Goal: Task Accomplishment & Management: Manage account settings

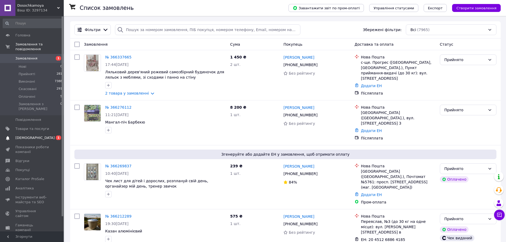
click at [29, 135] on span "[DEMOGRAPHIC_DATA]" at bounding box center [34, 137] width 39 height 5
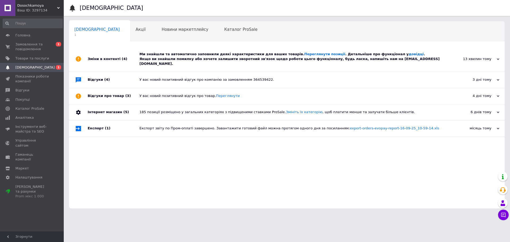
click at [166, 57] on div "Ми знайшли та автоматично заповнили деякі характеристики для ваших товарів. Пер…" at bounding box center [292, 59] width 307 height 15
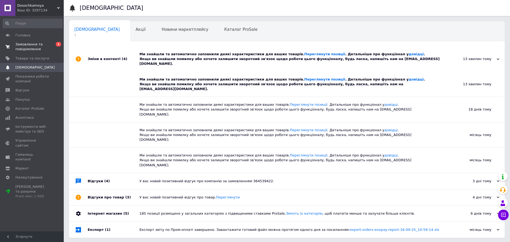
click at [35, 48] on span "Замовлення та повідомлення" at bounding box center [32, 47] width 34 height 10
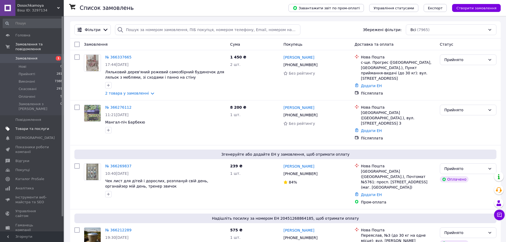
click at [28, 126] on span "Товари та послуги" at bounding box center [32, 128] width 34 height 5
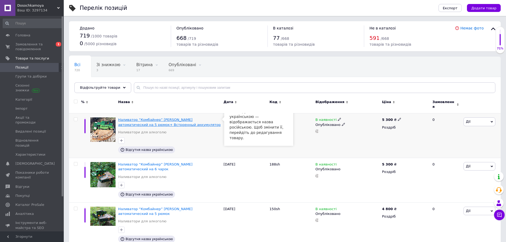
click at [170, 122] on span "Наливатор “Комбайнер” John Deere автоматический на 5 рюмок+ Встроенный аккумуля…" at bounding box center [169, 122] width 102 height 9
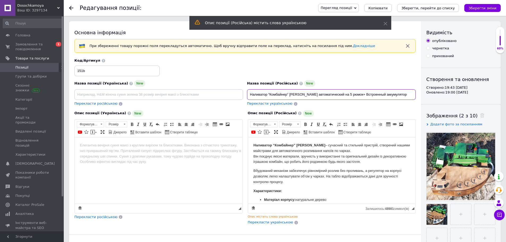
drag, startPoint x: 401, startPoint y: 94, endPoint x: 239, endPoint y: 101, distance: 162.1
click at [239, 101] on div "Назва позиції (Українська) New Перекласти російською Код/Артикул 151b Назва поз…" at bounding box center [244, 82] width 345 height 52
click at [271, 104] on span "Перекласти українською" at bounding box center [269, 103] width 45 height 4
type input "Наливатор "Комбайнер" John Deere автоматичний на 5 чарок + Вбудований акумулятор"
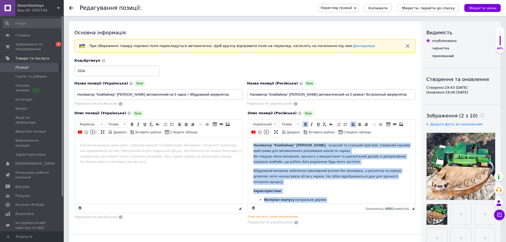
scroll to position [75, 0]
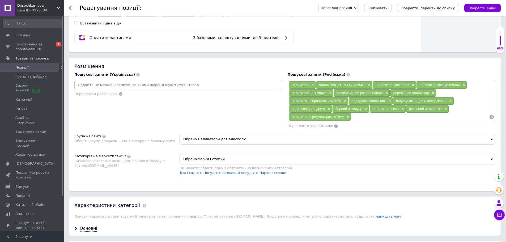
drag, startPoint x: 253, startPoint y: -143, endPoint x: 379, endPoint y: 43, distance: 224.9
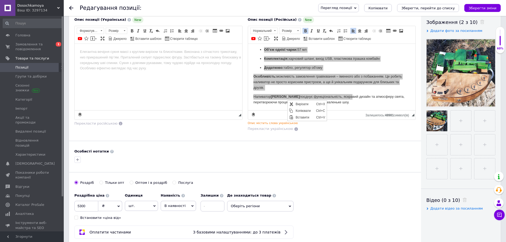
scroll to position [0, 0]
drag, startPoint x: 302, startPoint y: 111, endPoint x: 547, endPoint y: 217, distance: 266.9
click at [302, 111] on span "Копіювати" at bounding box center [304, 110] width 20 height 6
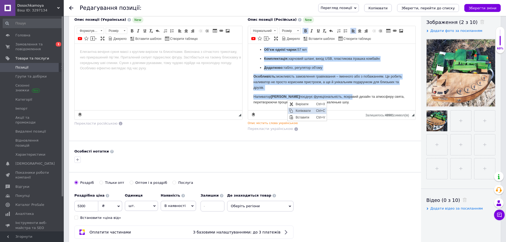
copy body "Наливатор “Комбайнер” John Deere – сучасний та стильний пристрій, створений наш…"
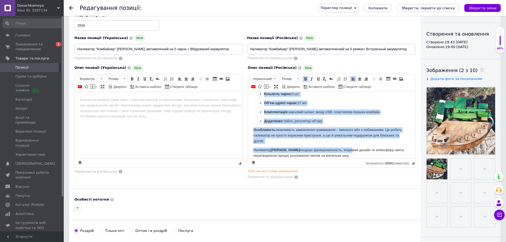
scroll to position [40, 0]
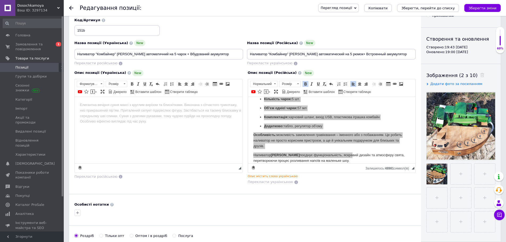
click at [86, 102] on body "Редактор, 027D8FD9-FC3D-4D20-867A-547E55080DE4" at bounding box center [158, 105] width 157 height 6
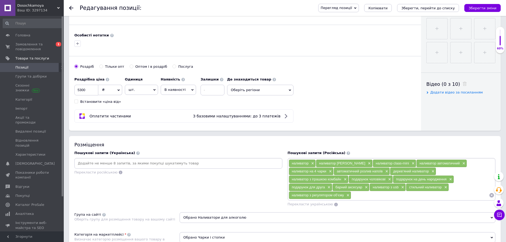
scroll to position [226, 0]
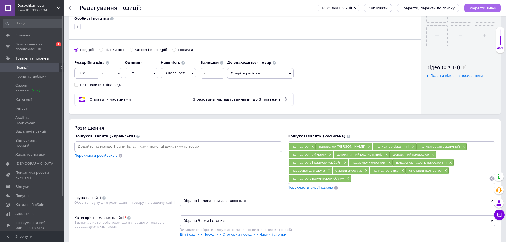
click at [477, 8] on icon "Зберегти зміни" at bounding box center [482, 8] width 28 height 4
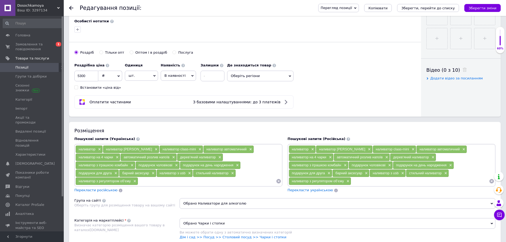
scroll to position [306, 0]
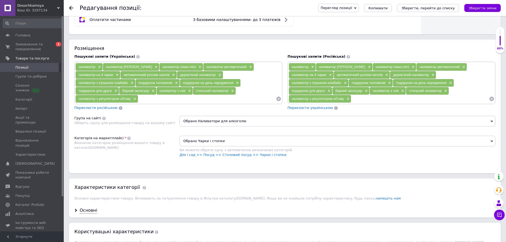
drag, startPoint x: 233, startPoint y: 142, endPoint x: 186, endPoint y: 142, distance: 47.3
click at [186, 142] on span "Обрано Чарки і стопки" at bounding box center [337, 141] width 316 height 11
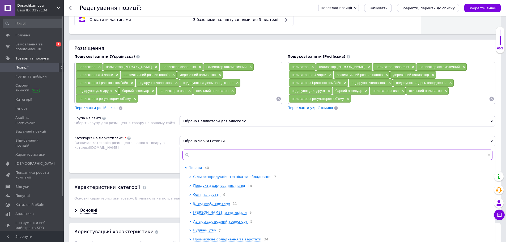
click at [197, 157] on input "text" at bounding box center [337, 154] width 310 height 11
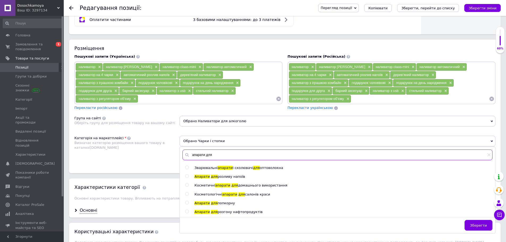
type input "апарати для"
click at [221, 177] on span "розливу напоїв" at bounding box center [231, 176] width 28 height 4
radio input "true"
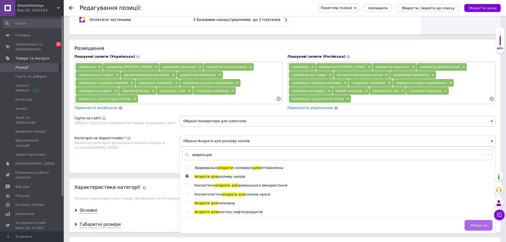
click at [478, 225] on span "Зберегти" at bounding box center [478, 225] width 17 height 4
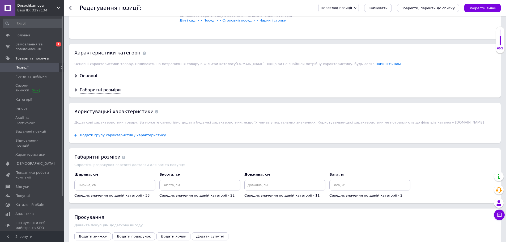
scroll to position [439, 0]
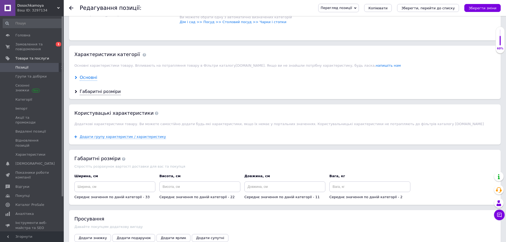
click at [89, 78] on div "Основні" at bounding box center [89, 78] width 18 height 6
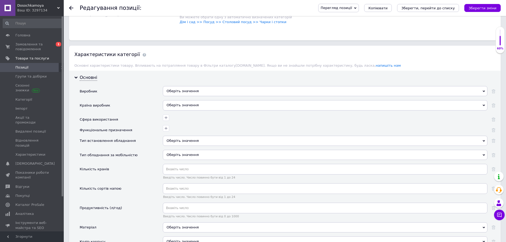
click at [188, 90] on div "Оберіть значення" at bounding box center [325, 91] width 324 height 10
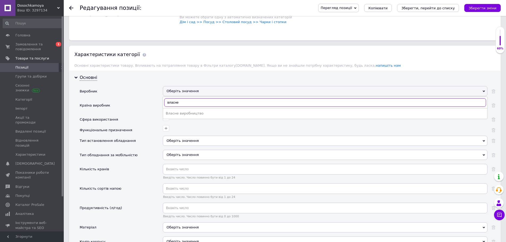
type input "власне"
drag, startPoint x: 188, startPoint y: 109, endPoint x: 188, endPoint y: 113, distance: 3.5
click at [188, 110] on ul "Власне виробництво" at bounding box center [325, 113] width 324 height 11
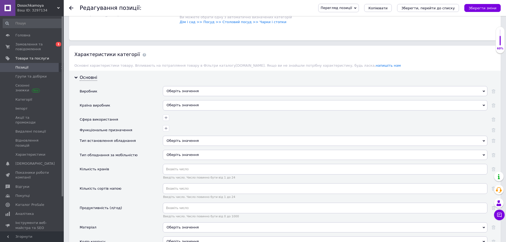
click at [185, 106] on div "Оберіть значення" at bounding box center [325, 105] width 324 height 10
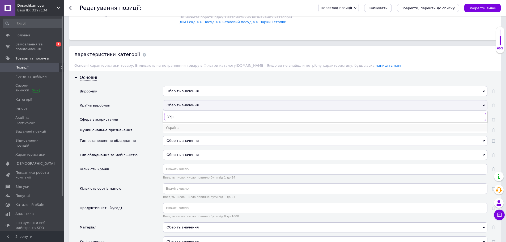
type input "УКр"
click at [185, 126] on div "Україна" at bounding box center [325, 127] width 319 height 5
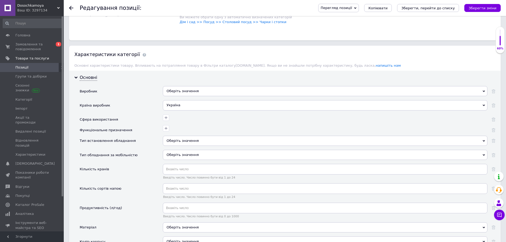
click at [192, 140] on div "Оберіть значення" at bounding box center [325, 141] width 324 height 10
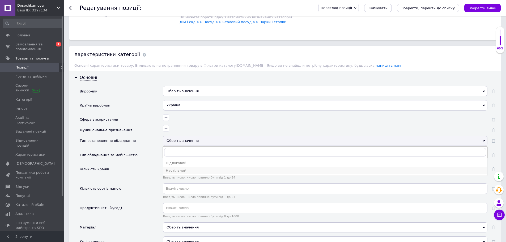
click at [186, 169] on div "Настільний" at bounding box center [325, 170] width 319 height 5
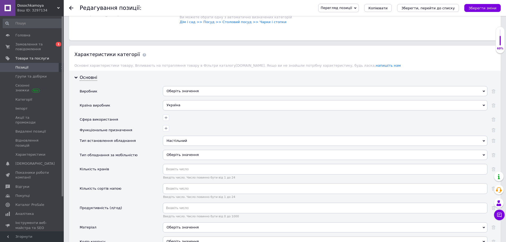
click at [189, 154] on div "Оберіть значення" at bounding box center [325, 155] width 324 height 10
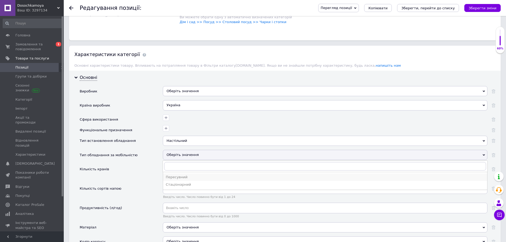
click at [188, 178] on div "Пересувний" at bounding box center [325, 177] width 319 height 5
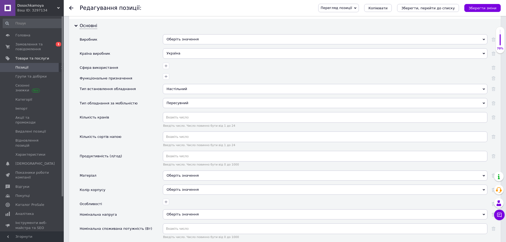
scroll to position [492, 0]
click at [197, 177] on div "Оберіть значення" at bounding box center [325, 174] width 324 height 10
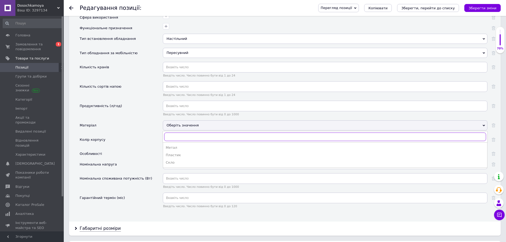
scroll to position [571, 0]
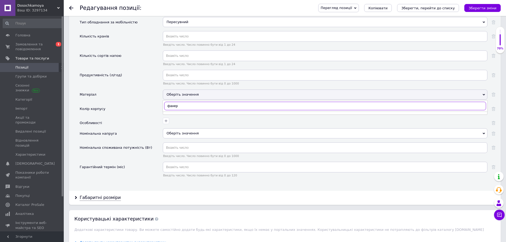
type input "фанера"
click at [152, 116] on div "Колір корпусу" at bounding box center [121, 111] width 83 height 14
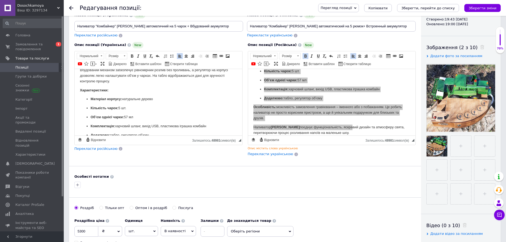
scroll to position [67, 0]
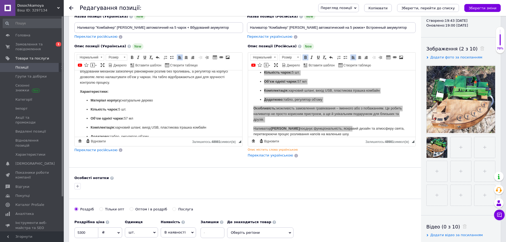
click at [339, 159] on div "Опис позиції (Російська) New Наливатор “Комбайнер” John Deere – сучасний та сти…" at bounding box center [331, 101] width 173 height 120
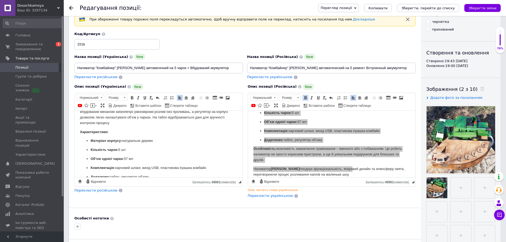
scroll to position [14, 0]
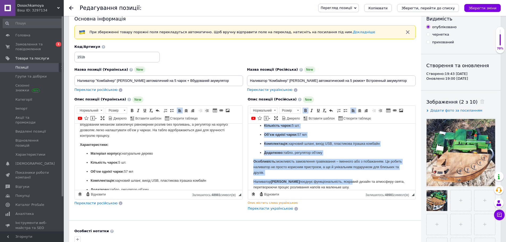
click at [334, 158] on p "Особливість: можливість замовлення гравіювання – іменного або з побажанням. Це …" at bounding box center [331, 166] width 157 height 16
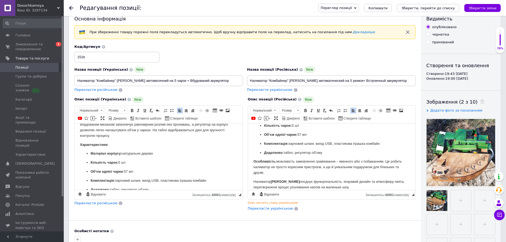
click at [97, 203] on span "Перекласти російською" at bounding box center [95, 203] width 43 height 4
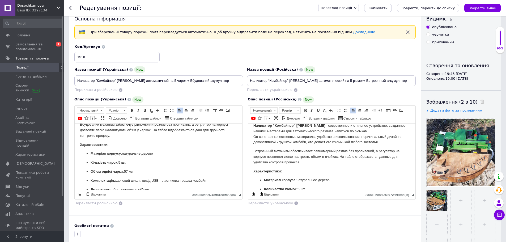
scroll to position [0, 0]
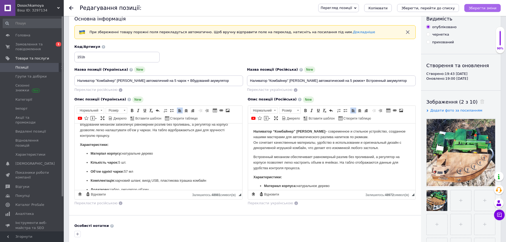
click at [486, 9] on icon "Зберегти зміни" at bounding box center [482, 8] width 28 height 4
click at [32, 46] on span "Замовлення та повідомлення" at bounding box center [32, 47] width 34 height 10
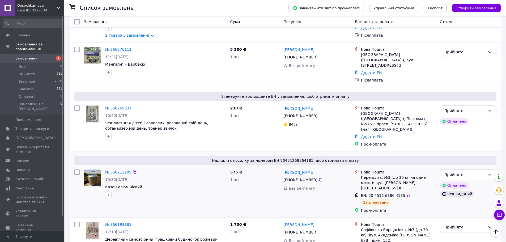
scroll to position [53, 0]
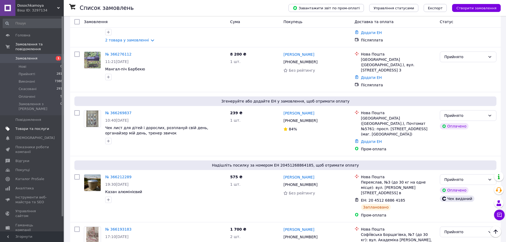
click at [25, 126] on span "Товари та послуги" at bounding box center [32, 128] width 34 height 5
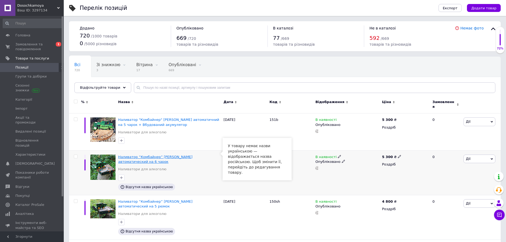
click at [192, 155] on span "Наливатор “Комбайнер” John Deere автоматический на 6 чарок" at bounding box center [155, 159] width 74 height 9
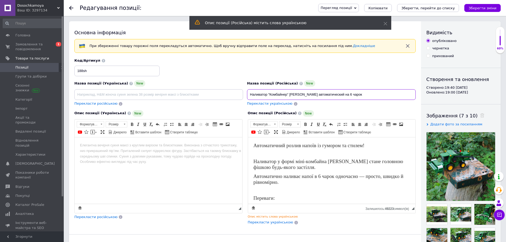
drag, startPoint x: 362, startPoint y: 94, endPoint x: 238, endPoint y: 102, distance: 124.0
click at [238, 102] on div "Назва позиції (Українська) New Перекласти російською Код/Артикул 188sh Назва по…" at bounding box center [244, 82] width 345 height 52
click at [168, 93] on input at bounding box center [158, 94] width 169 height 11
paste input "Наливатор “Комбайнер” John Deere автоматический на 6 чарок"
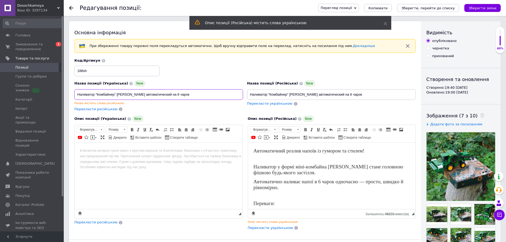
type input "Наливатор “Комбайнер” John Deere автоматический на 6 чарок"
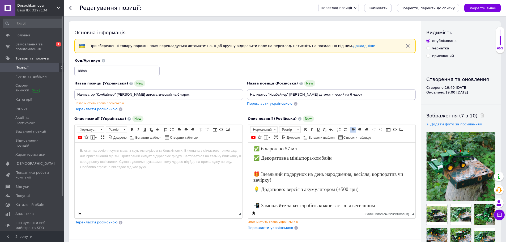
scroll to position [183, 0]
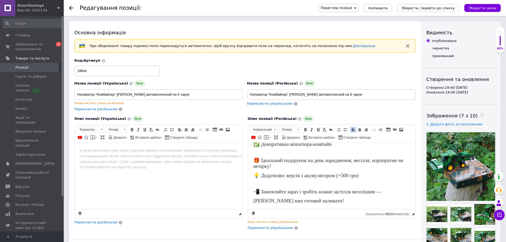
drag, startPoint x: 252, startPoint y: 149, endPoint x: 364, endPoint y: 218, distance: 131.7
click at [364, 209] on html "Автоматичний розлив напоїв із гумором та стилем! Наливатор у формі міні-комбайн…" at bounding box center [331, 87] width 167 height 244
click at [313, 186] on span "Копіювати" at bounding box center [319, 185] width 20 height 6
copy body "Автоматичний розлив напоїв із гумором та стилем! Наливатор у формі міні-комбайн…"
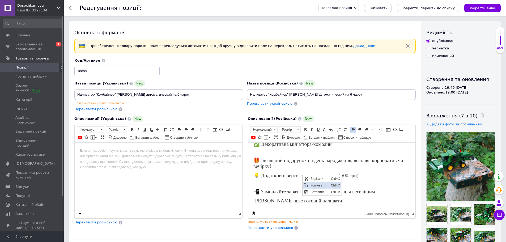
scroll to position [178, 0]
click at [172, 159] on html at bounding box center [158, 151] width 167 height 16
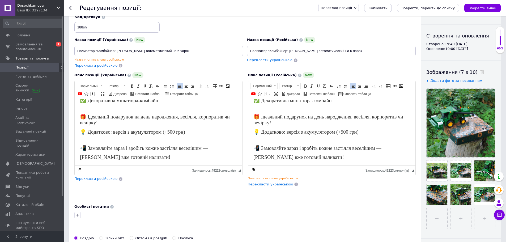
scroll to position [27, 0]
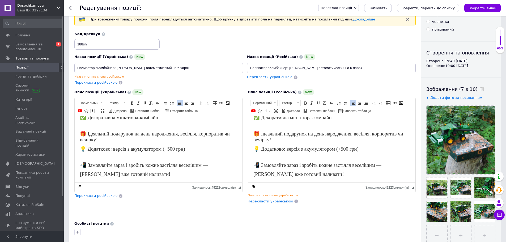
click at [104, 84] on span "Перекласти російською" at bounding box center [95, 82] width 43 height 4
click at [365, 68] on input "Наливатор “Комбайнер” John Deere автоматический на 6 чарок" at bounding box center [331, 68] width 169 height 11
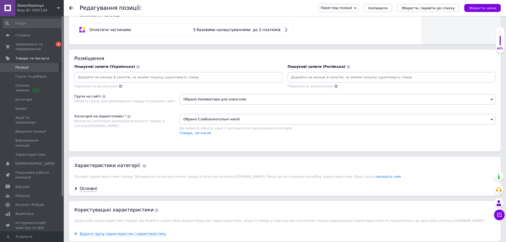
scroll to position [319, 0]
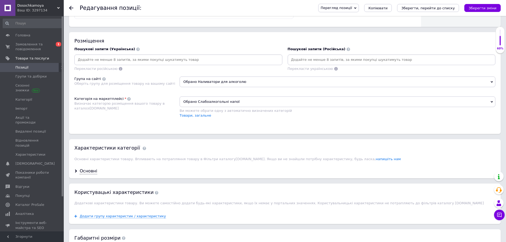
type input "Наливатор “Комбайнер” John Deere автоматический на 6 чарок (диспенсер)"
click at [217, 103] on span "Обрано Слабоалкогольні напої" at bounding box center [337, 101] width 316 height 11
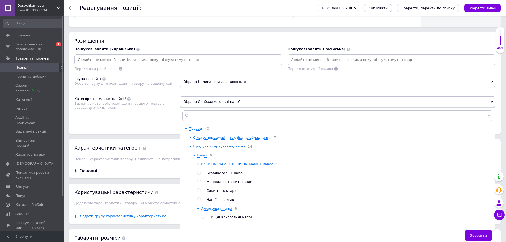
click at [172, 126] on div "Розміщення Пошукові запити (Українська) Перекласти російською Пошукові запити (…" at bounding box center [284, 83] width 431 height 102
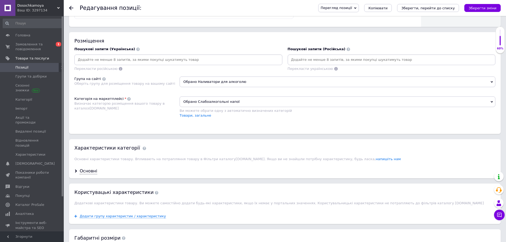
click at [209, 103] on span "Обрано Слабоалкогольні напої" at bounding box center [337, 101] width 316 height 11
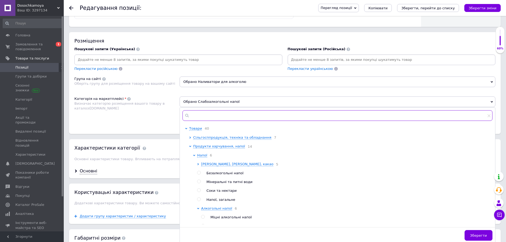
drag, startPoint x: 204, startPoint y: 119, endPoint x: 197, endPoint y: 118, distance: 6.7
click at [204, 118] on input "text" at bounding box center [337, 115] width 310 height 11
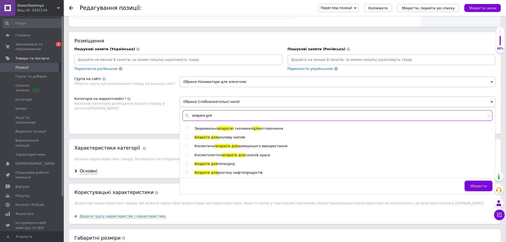
type input "апарати для"
click at [188, 138] on input "radio" at bounding box center [186, 136] width 3 height 3
radio input "true"
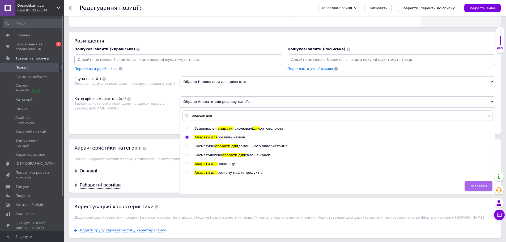
click at [475, 188] on button "Зберегти" at bounding box center [478, 186] width 28 height 11
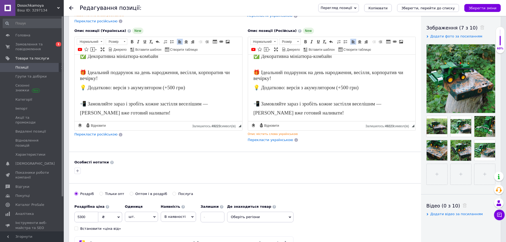
scroll to position [80, 0]
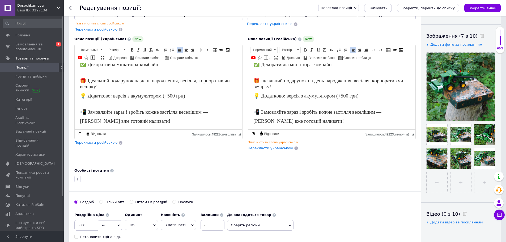
click at [106, 143] on span "Перекласти російською" at bounding box center [95, 142] width 43 height 4
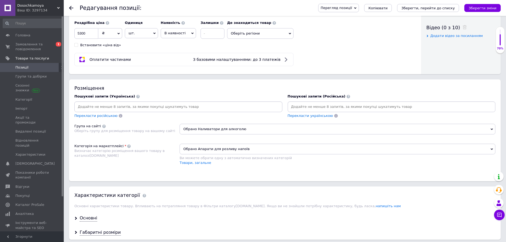
scroll to position [292, 0]
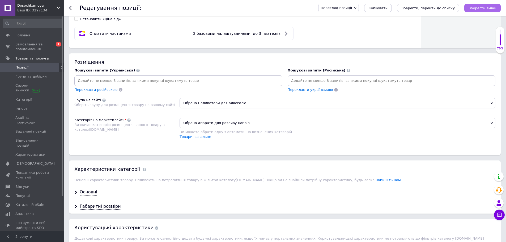
click at [485, 8] on icon "Зберегти зміни" at bounding box center [482, 8] width 28 height 4
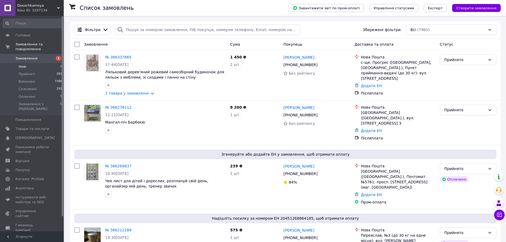
click at [29, 63] on li "Нові 0" at bounding box center [32, 66] width 65 height 7
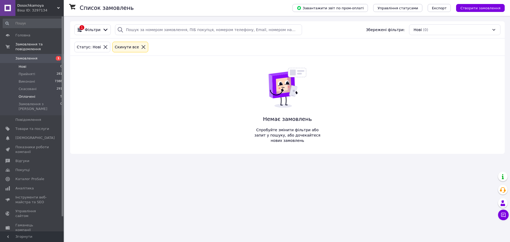
click at [33, 94] on li "Оплачені 5" at bounding box center [32, 96] width 65 height 7
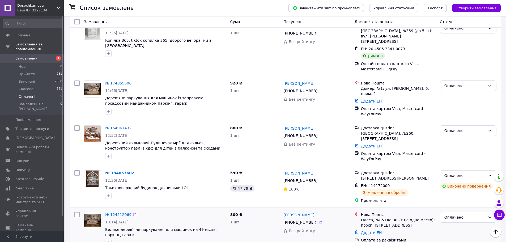
scroll to position [55, 0]
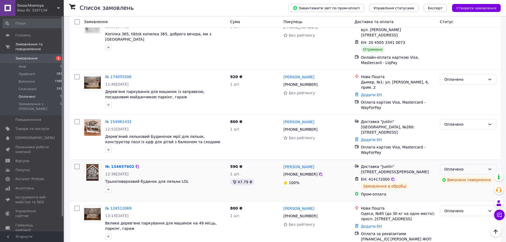
click at [458, 164] on div "Оплачено" at bounding box center [468, 169] width 57 height 11
click at [456, 177] on li "Виконано" at bounding box center [468, 176] width 56 height 10
click at [462, 208] on div "Оплачено" at bounding box center [464, 211] width 41 height 6
click at [458, 216] on li "Виконано" at bounding box center [468, 217] width 56 height 10
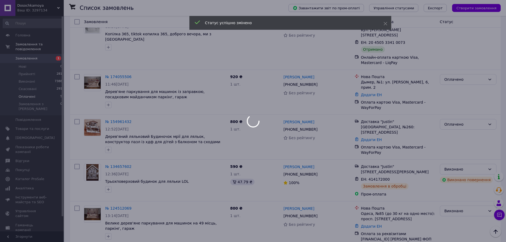
click at [466, 112] on body "Dosochkamoya Ваш ID: 3297134 Сайт Dosochkamoya Кабінет покупця Перевірити стан …" at bounding box center [253, 98] width 506 height 306
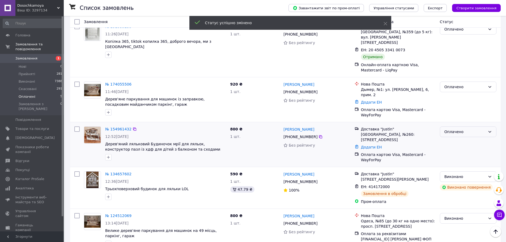
click at [463, 126] on div "Оплачено" at bounding box center [468, 131] width 57 height 11
click at [461, 139] on li "Виконано" at bounding box center [468, 140] width 56 height 10
click at [465, 84] on div "Оплачено" at bounding box center [464, 87] width 41 height 6
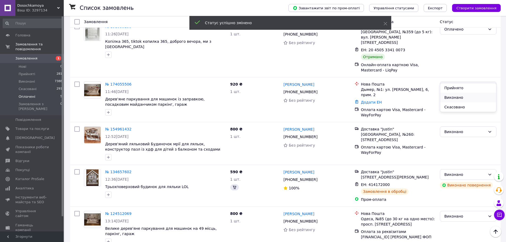
click at [459, 97] on li "Виконано" at bounding box center [468, 98] width 56 height 10
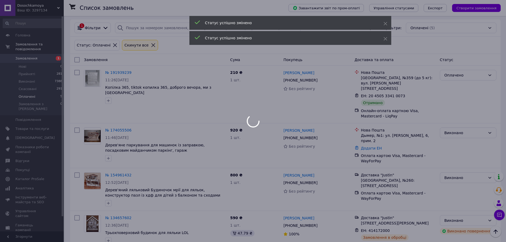
scroll to position [0, 0]
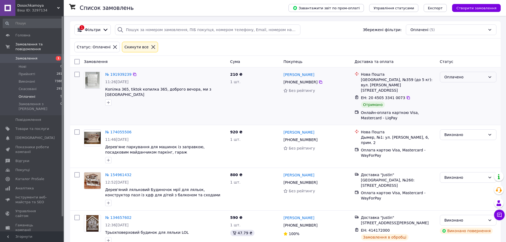
click at [454, 80] on div "Оплачено" at bounding box center [464, 77] width 41 height 6
click at [458, 97] on li "Виконано" at bounding box center [468, 98] width 56 height 10
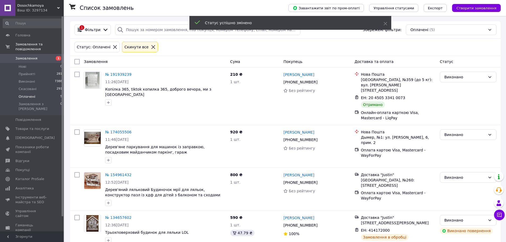
click at [28, 94] on span "Оплачені" at bounding box center [27, 96] width 17 height 5
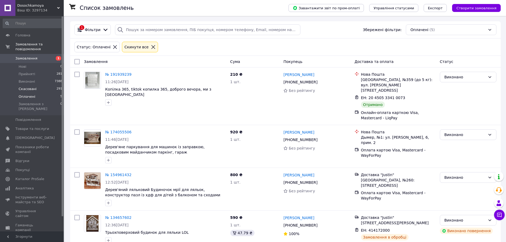
click at [29, 87] on span "Скасовані" at bounding box center [28, 89] width 18 height 5
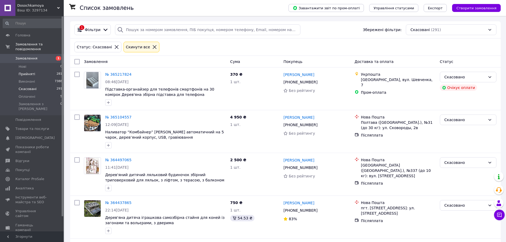
click at [32, 72] on span "Прийняті" at bounding box center [27, 74] width 16 height 5
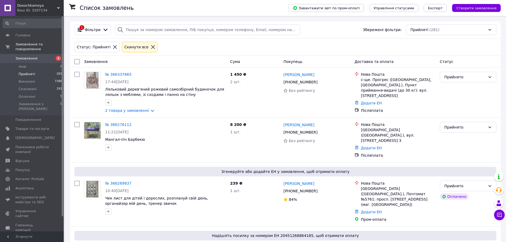
click at [149, 48] on div at bounding box center [152, 47] width 7 height 5
